Goal: Use online tool/utility

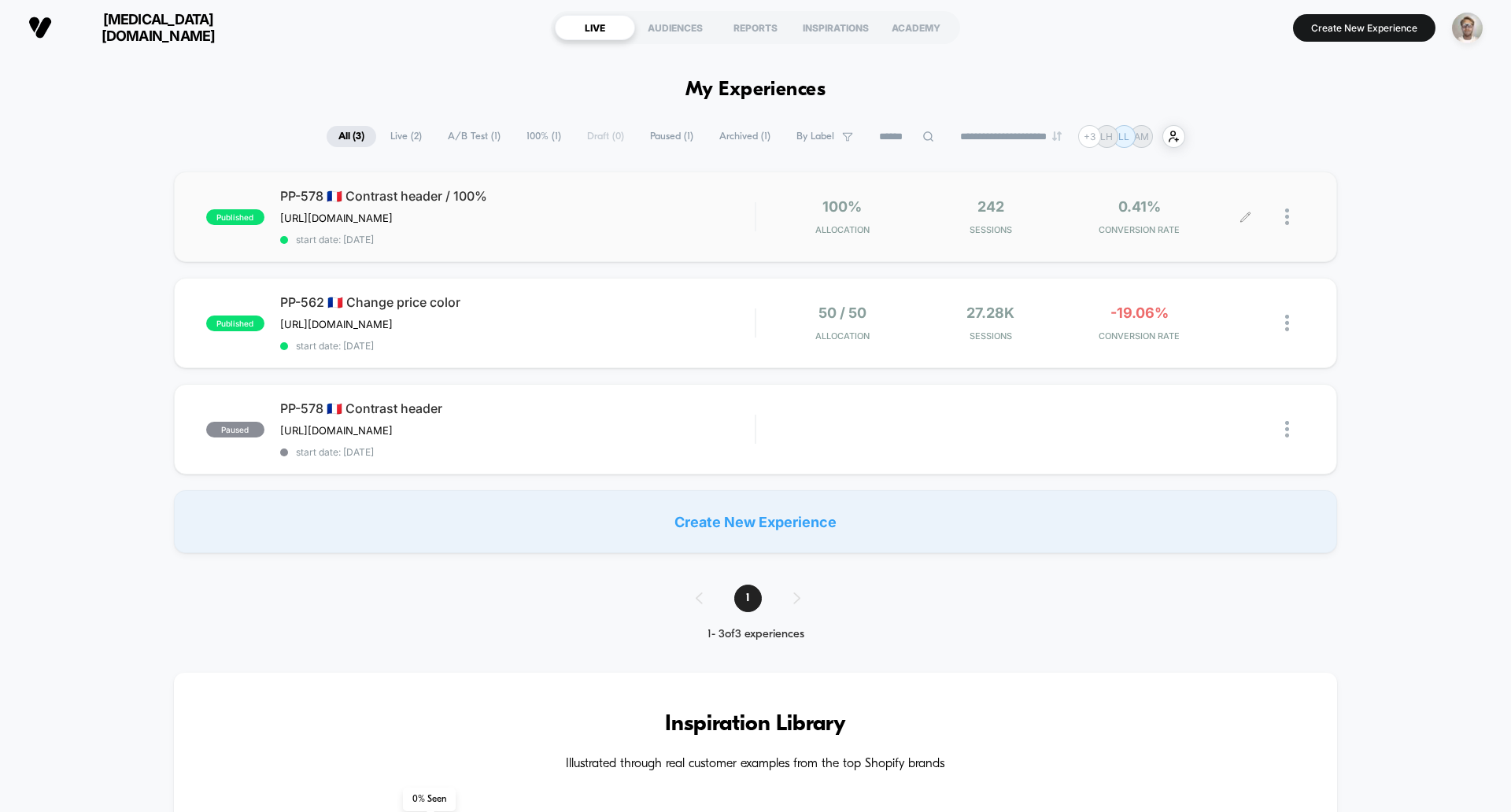
click at [1241, 218] on icon at bounding box center [1245, 216] width 12 height 12
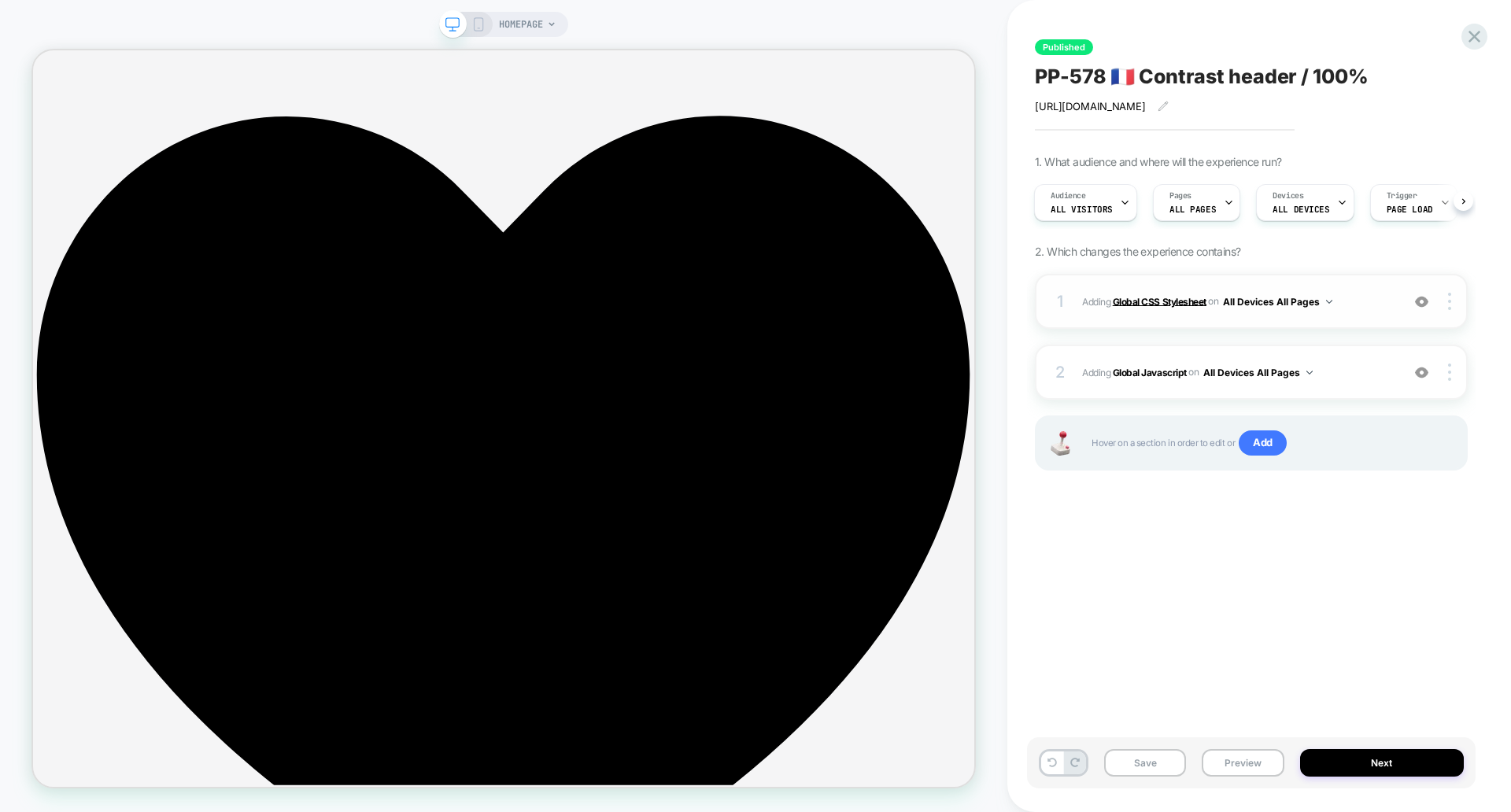
click at [1132, 305] on b "Global CSS Stylesheet" at bounding box center [1158, 300] width 93 height 12
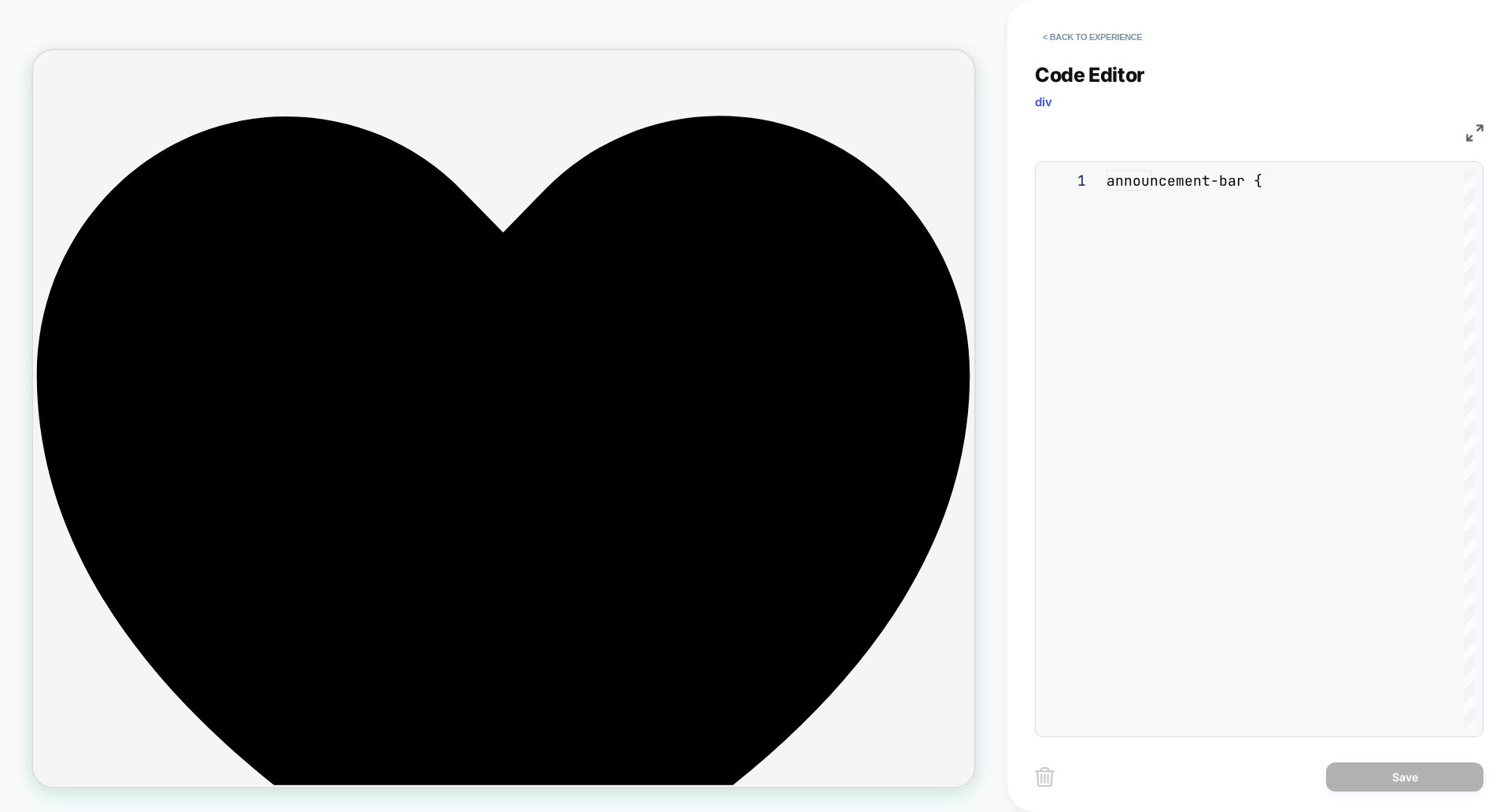
scroll to position [213, 0]
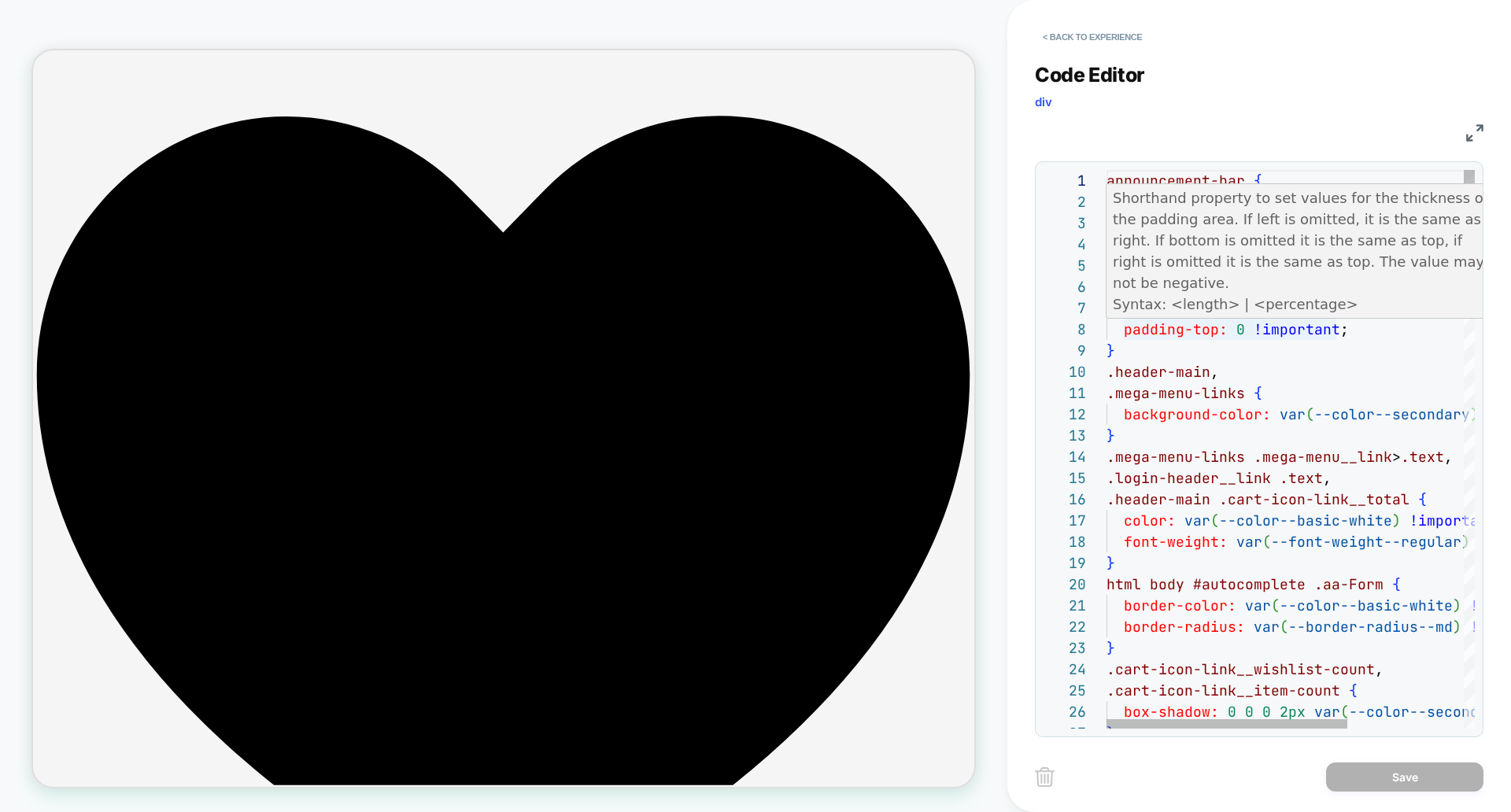
type textarea "**********"
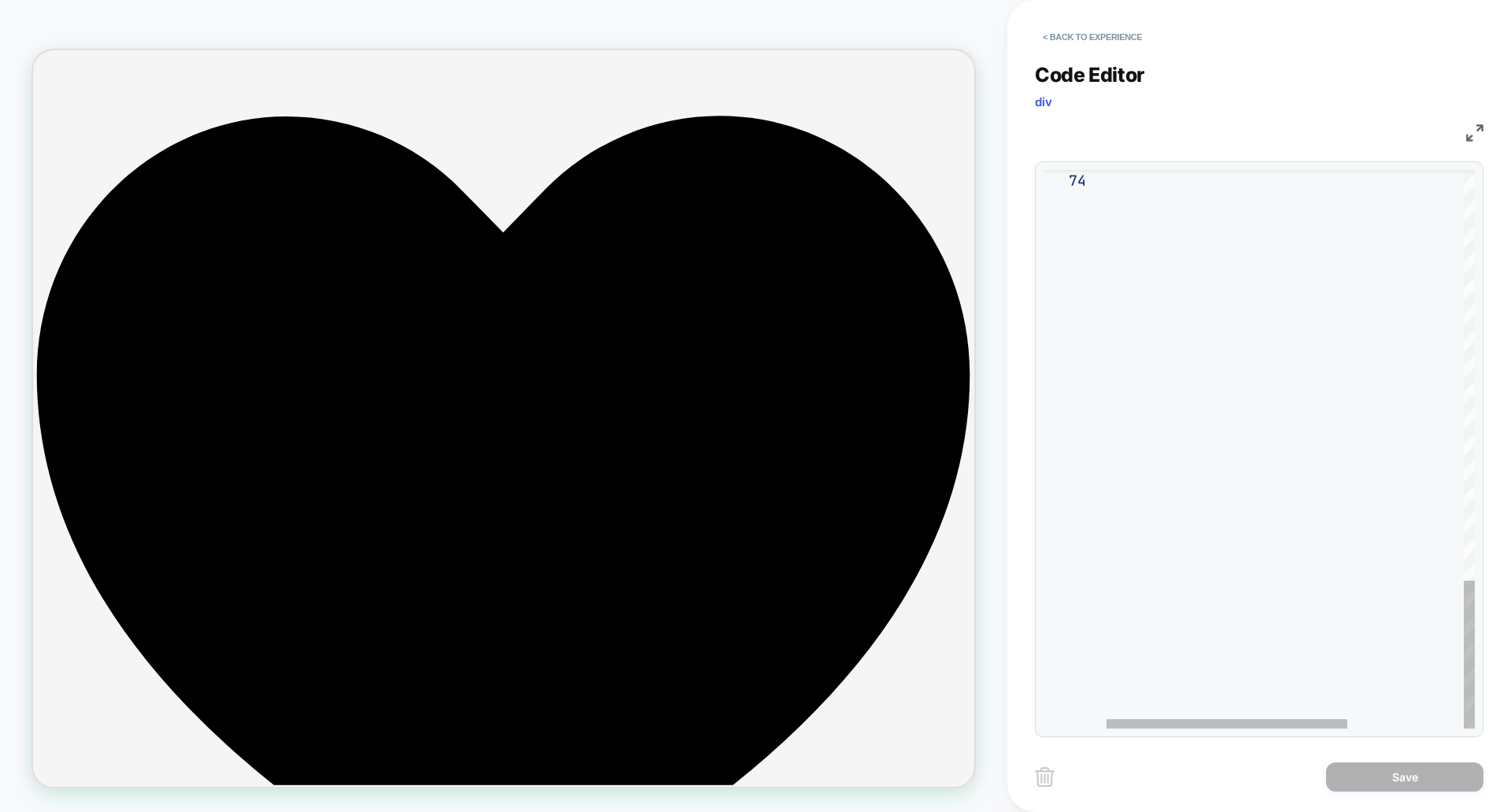
scroll to position [0, 0]
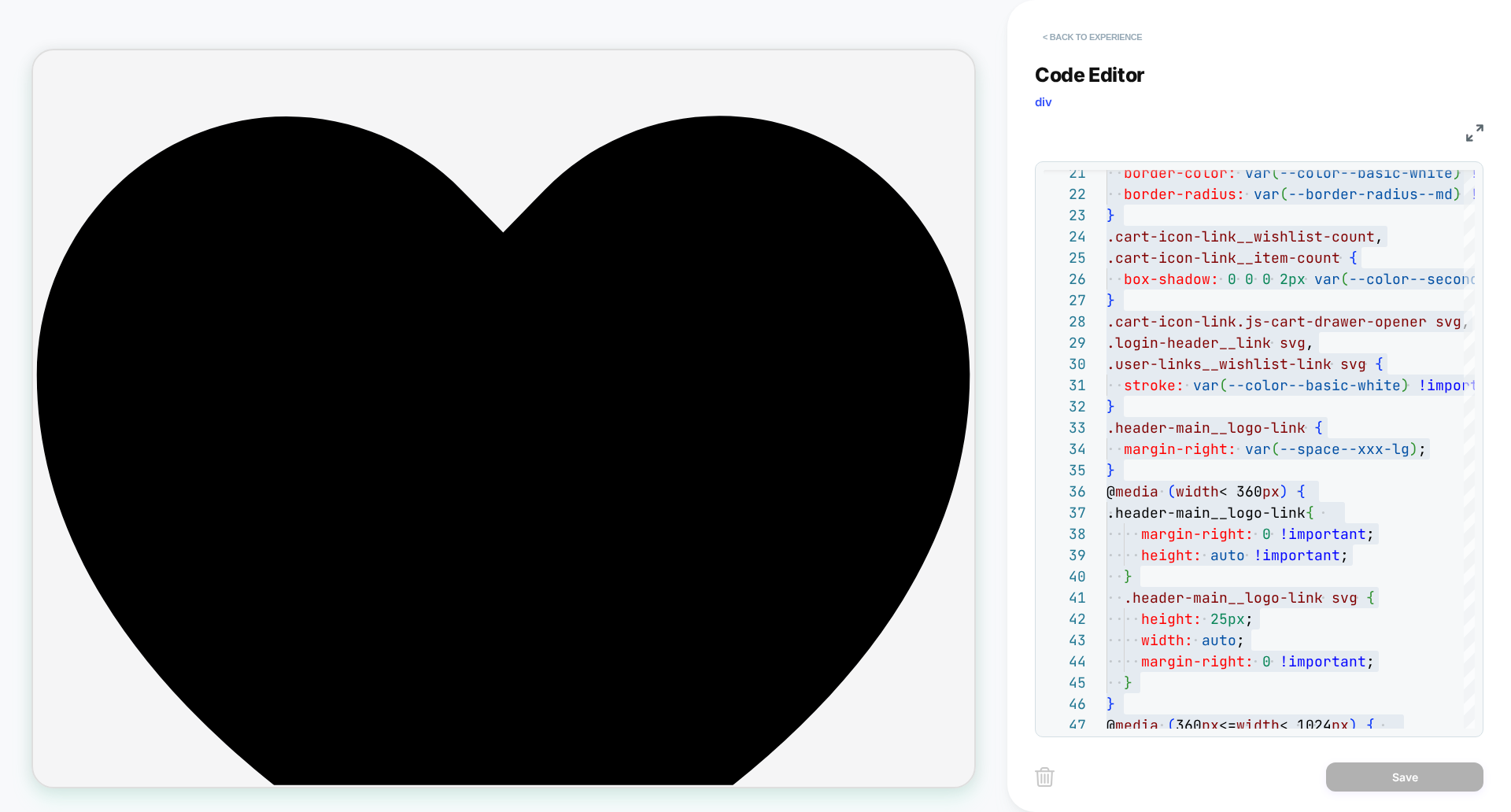
click at [1076, 37] on button "< Back to experience" at bounding box center [1092, 37] width 115 height 25
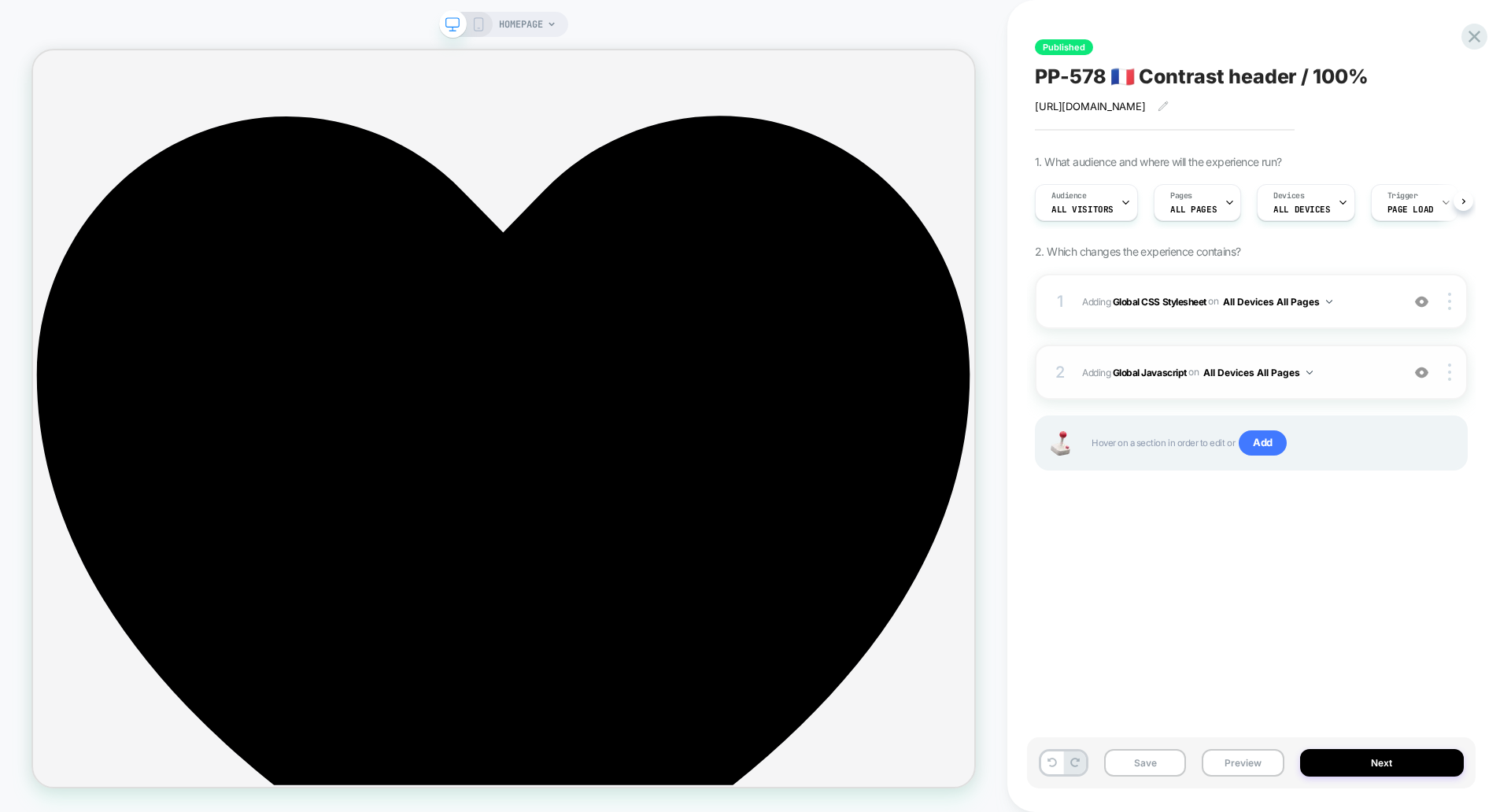
scroll to position [0, 1]
click at [1138, 372] on b "Global Javascript" at bounding box center [1149, 371] width 74 height 12
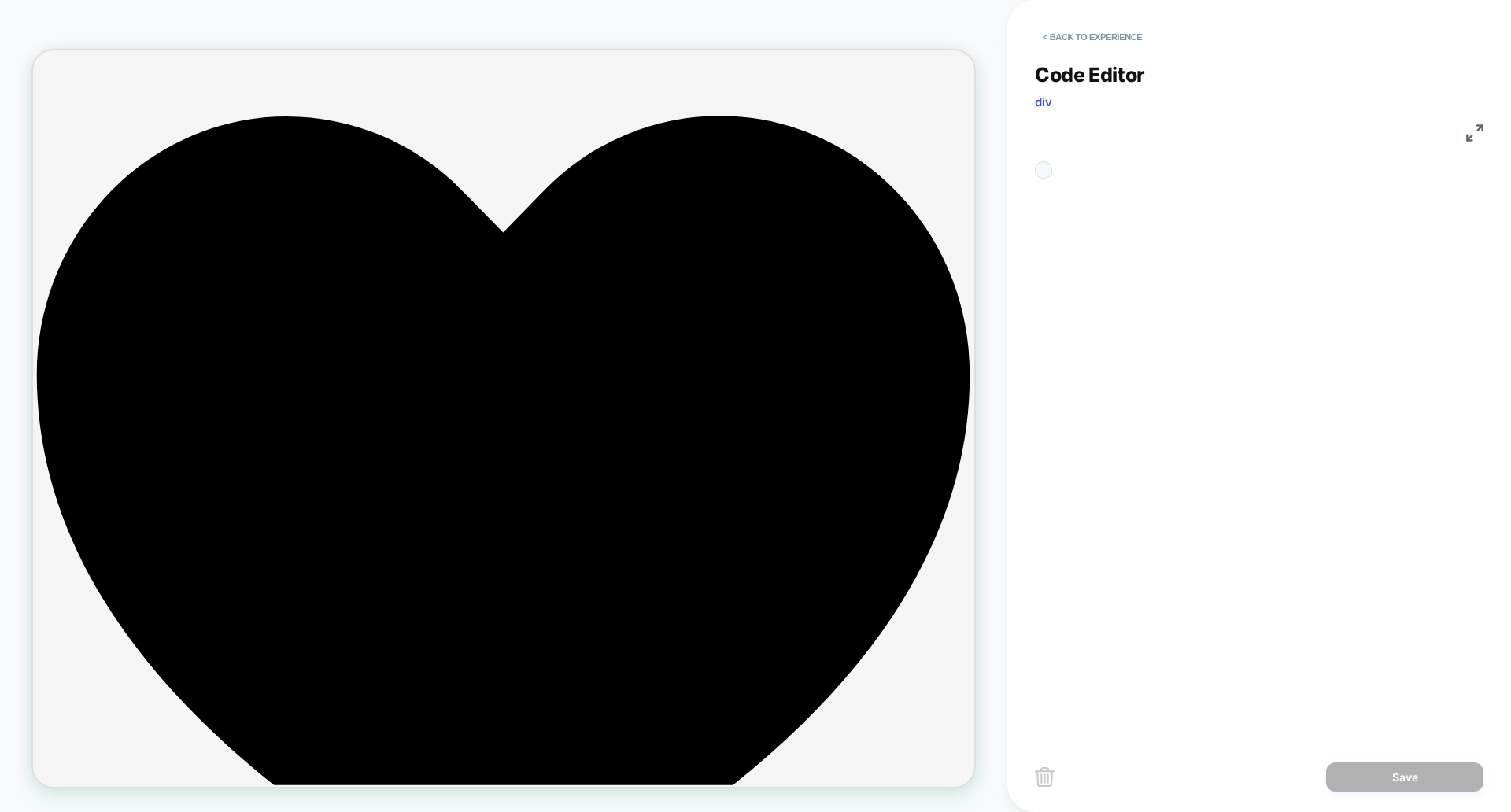
scroll to position [213, 0]
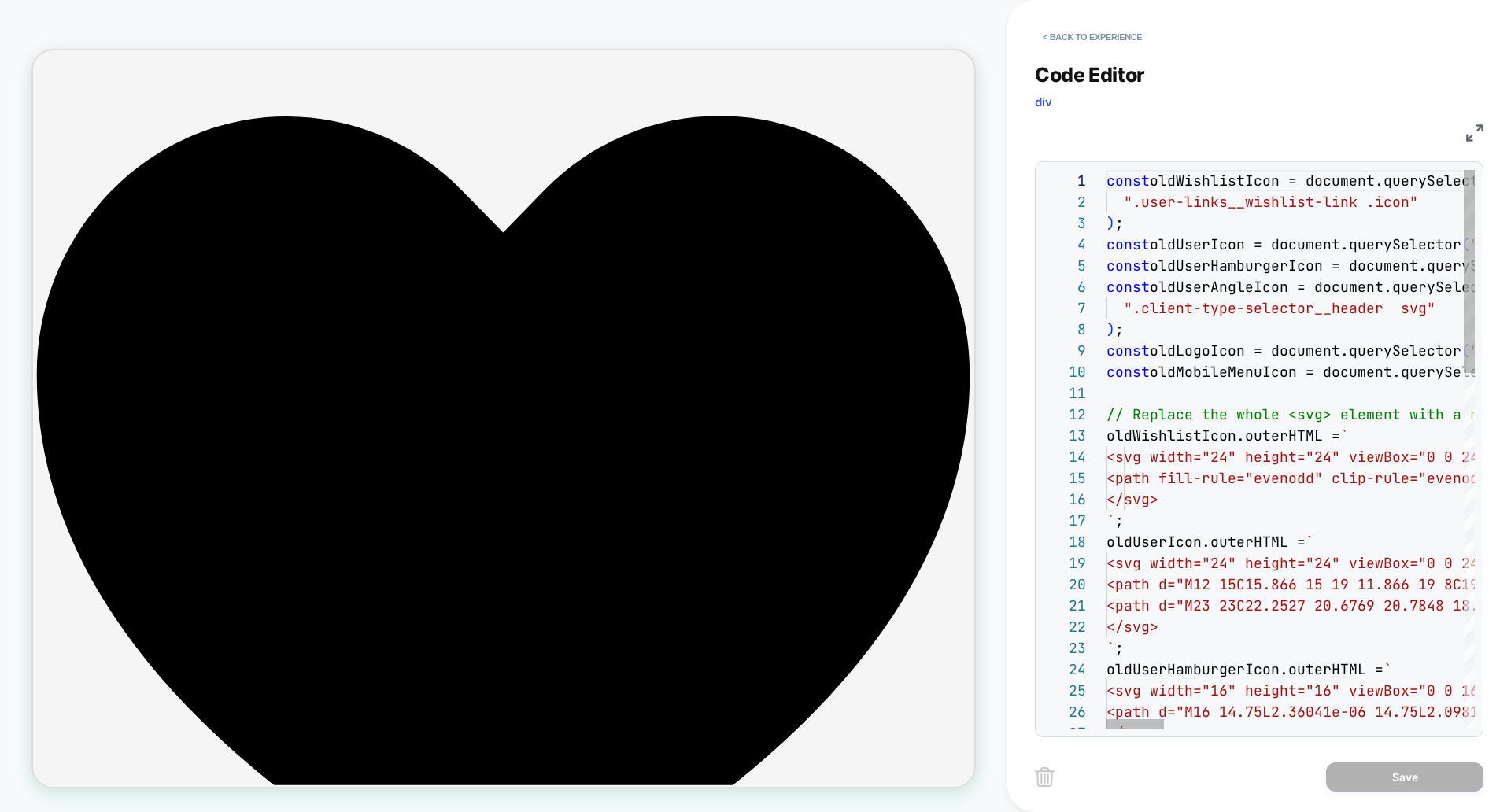
type textarea "**********"
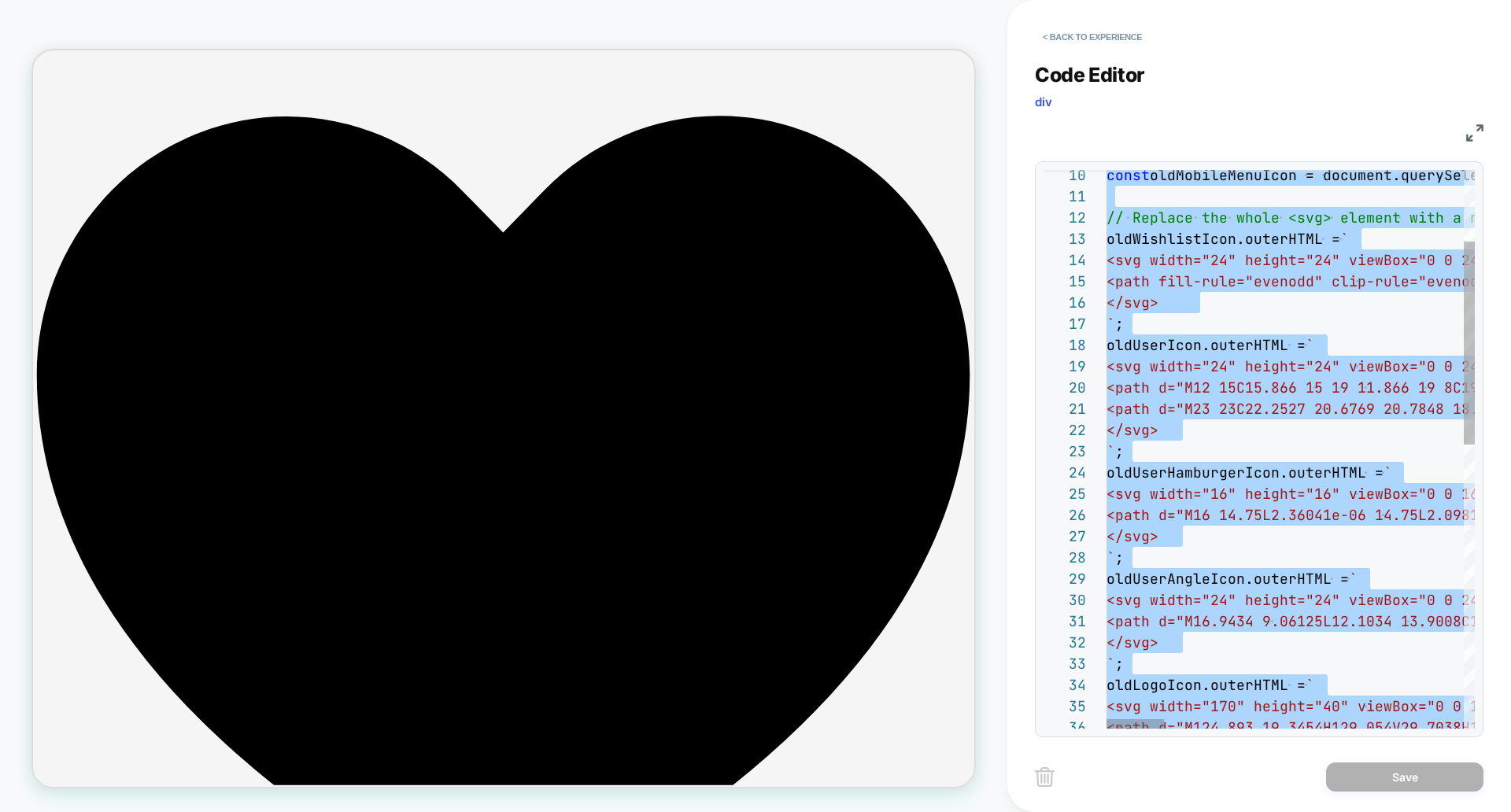
scroll to position [0, 0]
